Goal: Task Accomplishment & Management: Manage account settings

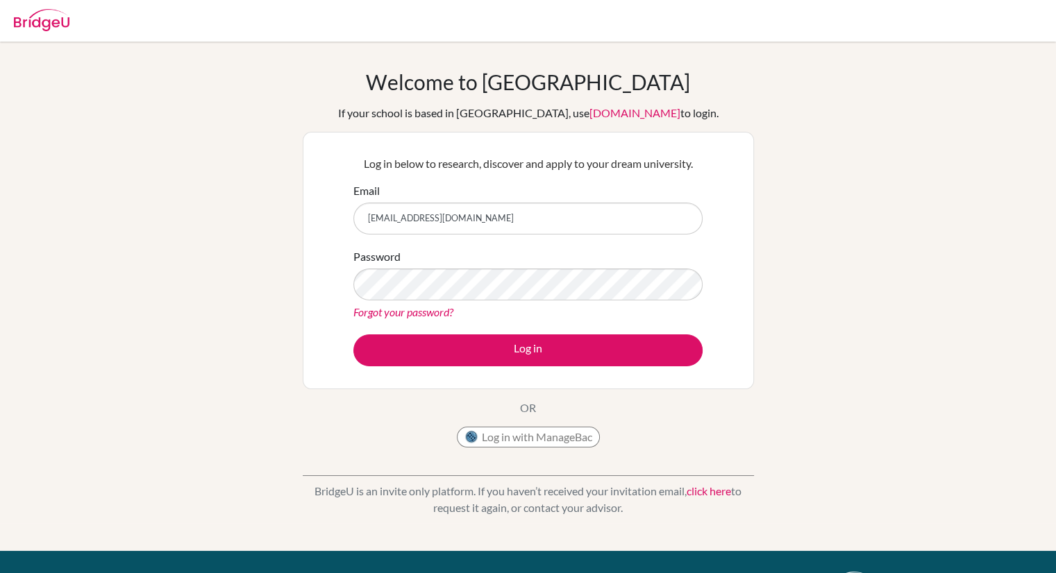
drag, startPoint x: 530, startPoint y: 230, endPoint x: 453, endPoint y: 231, distance: 77.1
click at [453, 231] on input "eweaver26@bfacademy.de" at bounding box center [527, 219] width 349 height 32
click at [721, 217] on div "Log in below to research, discover and apply to your dream university. Email ew…" at bounding box center [528, 261] width 451 height 258
drag, startPoint x: 592, startPoint y: 206, endPoint x: 312, endPoint y: 220, distance: 279.4
click at [312, 220] on div "Log in below to research, discover and apply to your dream university. Email ew…" at bounding box center [528, 261] width 451 height 258
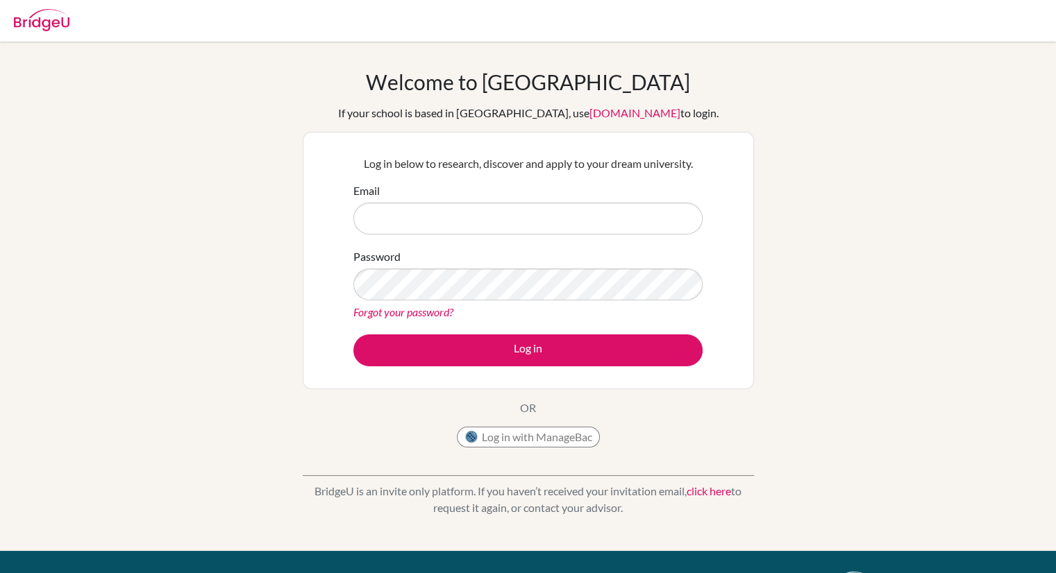
click at [907, 230] on div "Welcome to BridgeU If your school is based in China, use app.bridge-u.com.cn to…" at bounding box center [528, 296] width 1056 height 454
drag, startPoint x: 827, startPoint y: 215, endPoint x: 759, endPoint y: 222, distance: 68.5
click at [827, 215] on div "Welcome to BridgeU If your school is based in China, use app.bridge-u.com.cn to…" at bounding box center [528, 296] width 1056 height 454
click at [553, 231] on input "Email" at bounding box center [527, 219] width 349 height 32
paste input "[EMAIL_ADDRESS][DOMAIN_NAME]"
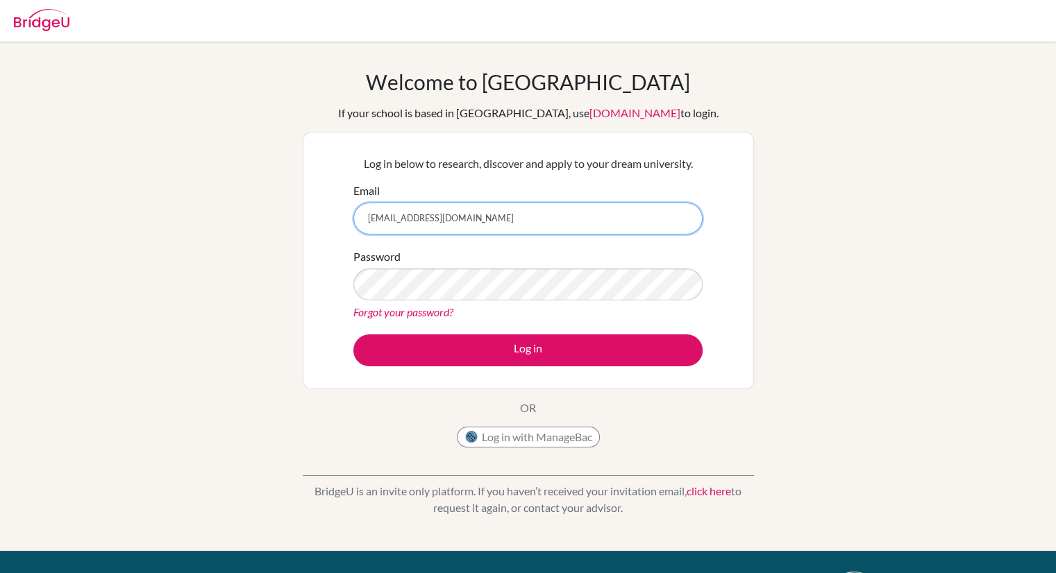
type input "[EMAIL_ADDRESS][DOMAIN_NAME]"
drag, startPoint x: 862, startPoint y: 234, endPoint x: 803, endPoint y: 245, distance: 60.0
click at [862, 234] on div "Welcome to BridgeU If your school is based in China, use app.bridge-u.com.cn to…" at bounding box center [528, 296] width 1056 height 454
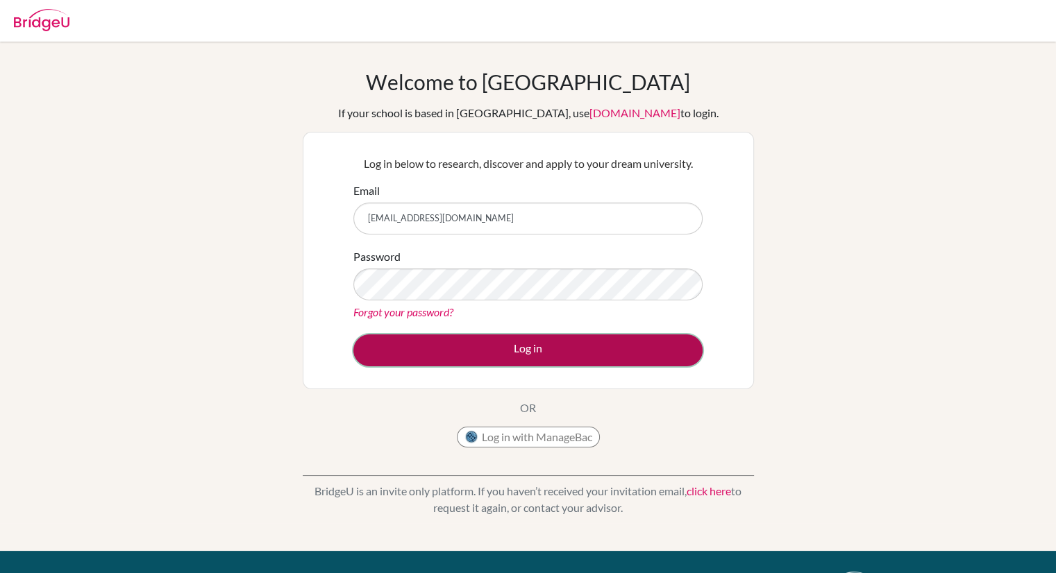
click at [485, 346] on button "Log in" at bounding box center [527, 351] width 349 height 32
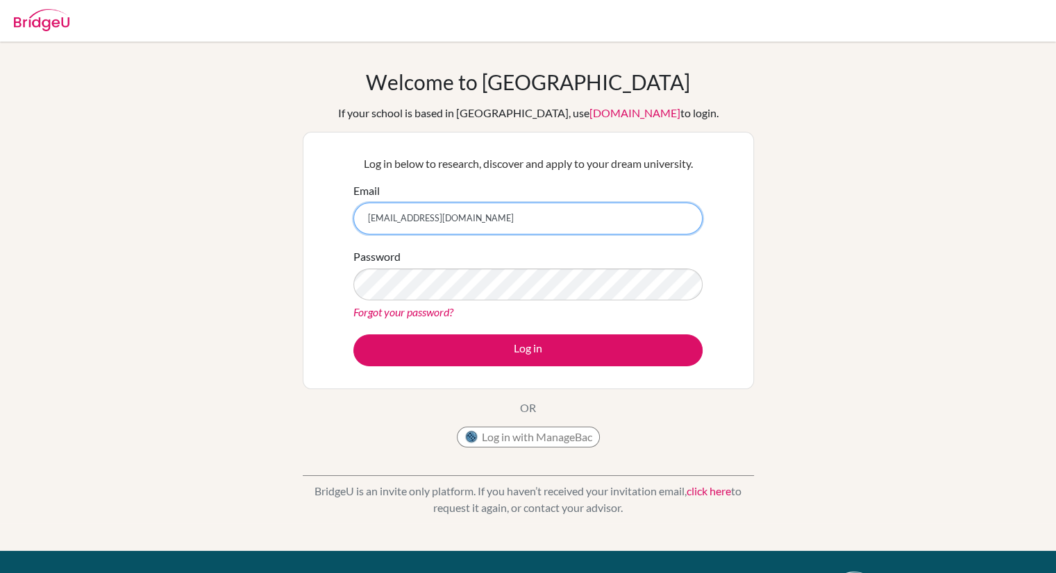
drag, startPoint x: 523, startPoint y: 215, endPoint x: 327, endPoint y: 226, distance: 196.8
click at [327, 226] on div "Log in below to research, discover and apply to your dream university. Email ew…" at bounding box center [528, 261] width 451 height 258
type input "eli"
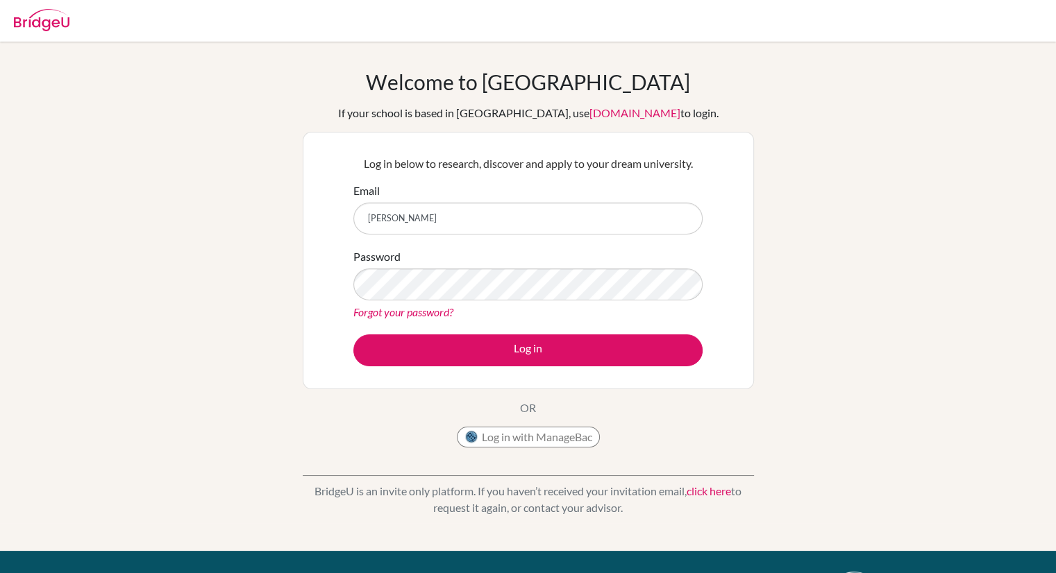
drag, startPoint x: 772, startPoint y: 137, endPoint x: 756, endPoint y: 141, distance: 16.3
click at [772, 137] on div "Welcome to BridgeU If your school is based in China, use app.bridge-u.com.cn to…" at bounding box center [528, 296] width 1056 height 454
click at [547, 199] on div "Email eli" at bounding box center [527, 209] width 349 height 52
drag, startPoint x: 530, startPoint y: 217, endPoint x: 330, endPoint y: 180, distance: 203.4
click at [330, 180] on div "Log in below to research, discover and apply to your dream university. Email el…" at bounding box center [528, 261] width 451 height 258
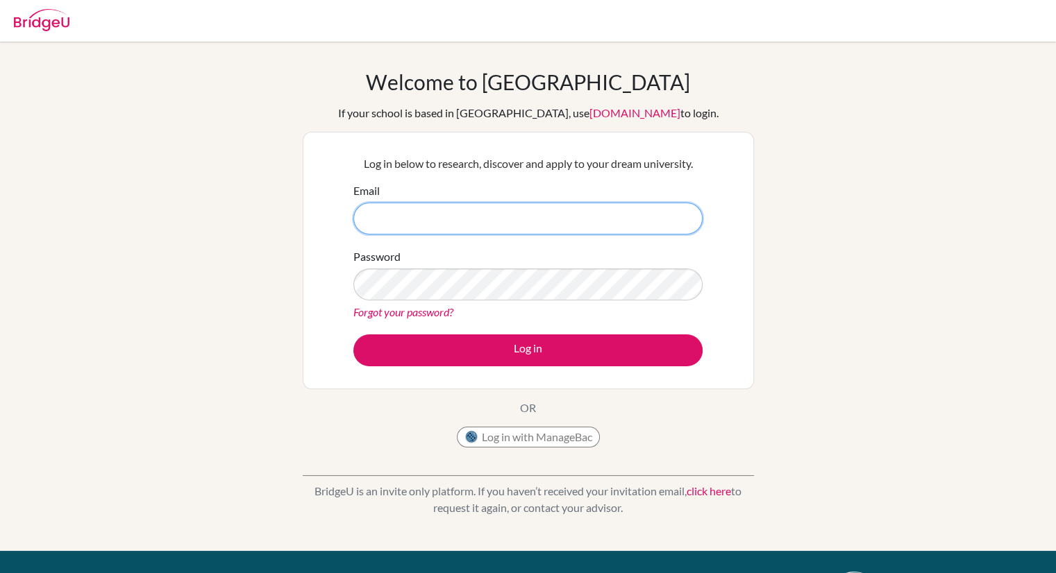
paste input "elijahbweaver08@gmail.com"
type input "elijahbweaver08@gmail.com"
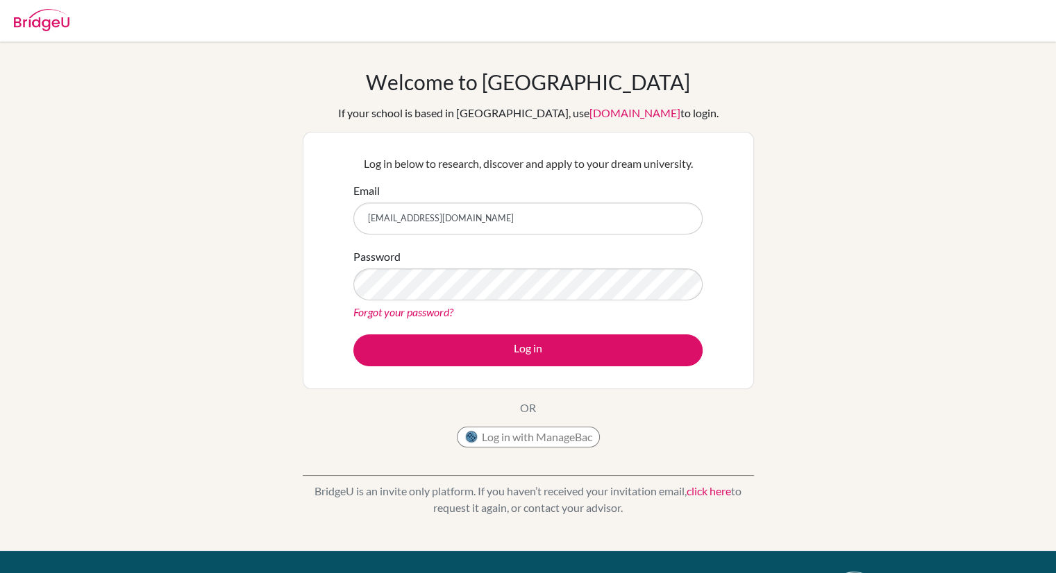
click at [849, 163] on div "Welcome to BridgeU If your school is based in China, use app.bridge-u.com.cn to…" at bounding box center [528, 296] width 1056 height 454
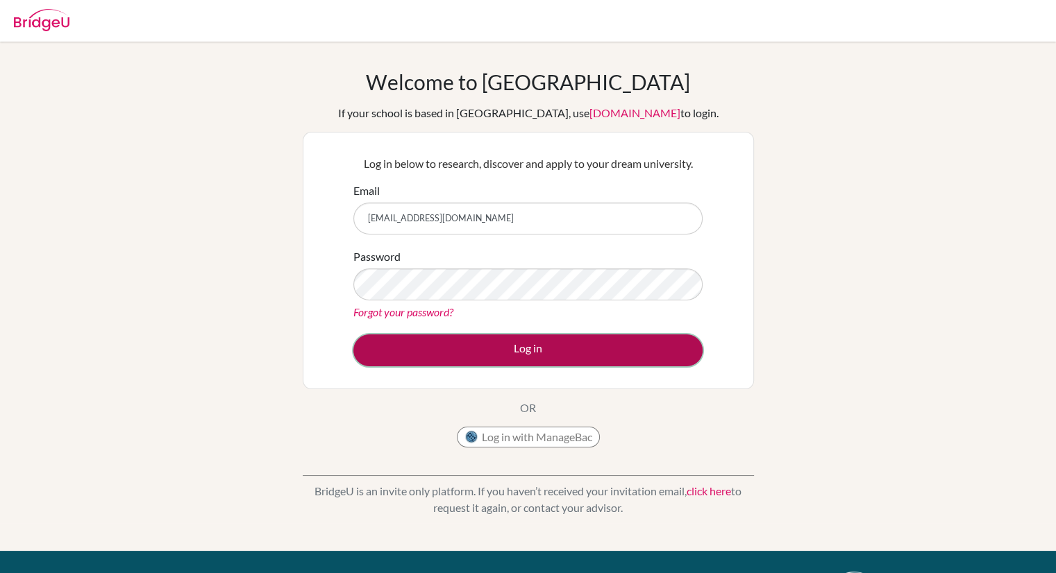
click at [510, 353] on button "Log in" at bounding box center [527, 351] width 349 height 32
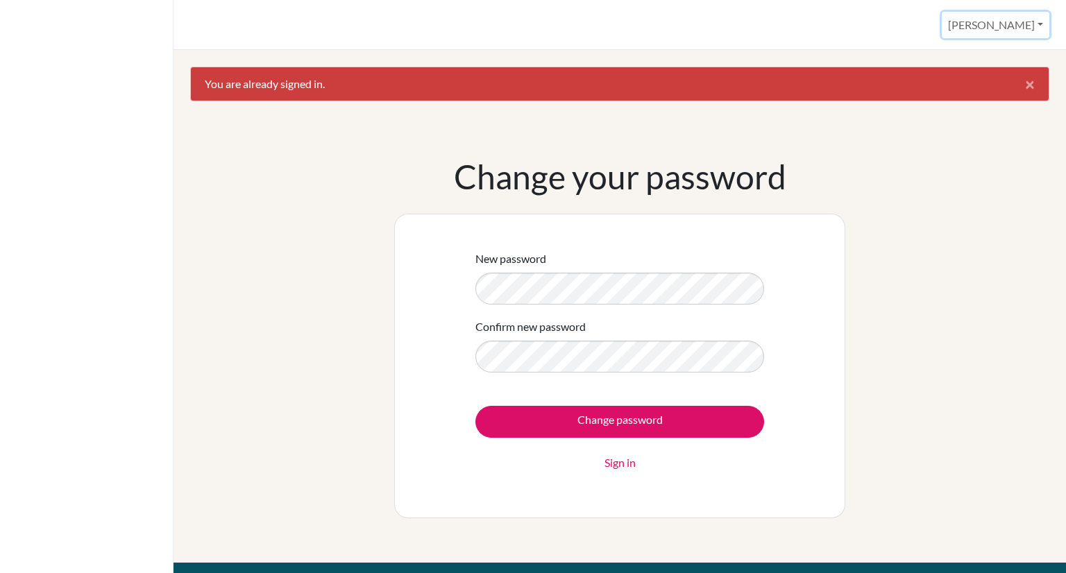
click at [1018, 24] on button "[PERSON_NAME]" at bounding box center [996, 25] width 108 height 26
click at [988, 56] on link "Profile" at bounding box center [994, 57] width 110 height 22
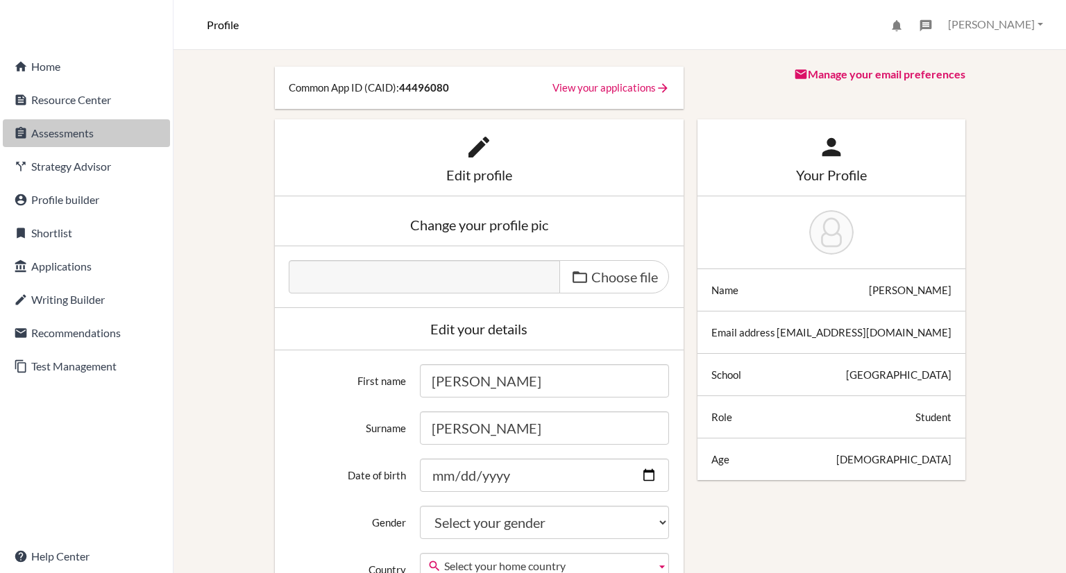
click at [90, 131] on link "assignment Assessments" at bounding box center [86, 133] width 167 height 28
